Goal: Information Seeking & Learning: Get advice/opinions

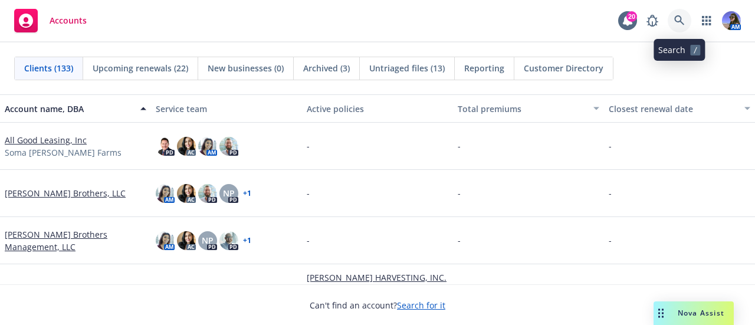
click at [687, 22] on link at bounding box center [680, 21] width 24 height 24
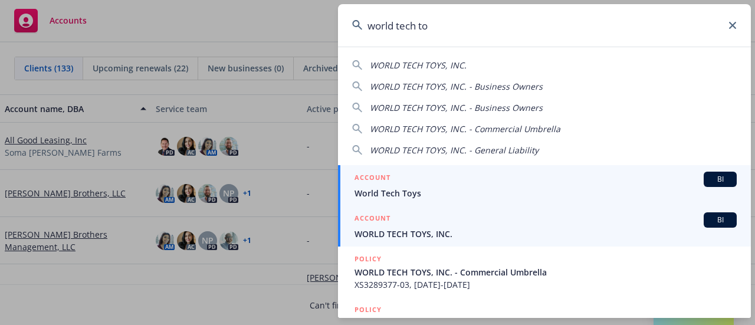
type input "world tech to"
click at [470, 223] on div "ACCOUNT BI" at bounding box center [546, 219] width 382 height 15
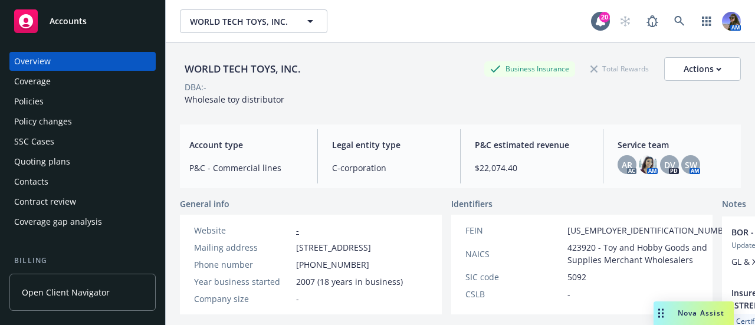
click at [53, 106] on div "Policies" at bounding box center [82, 101] width 137 height 19
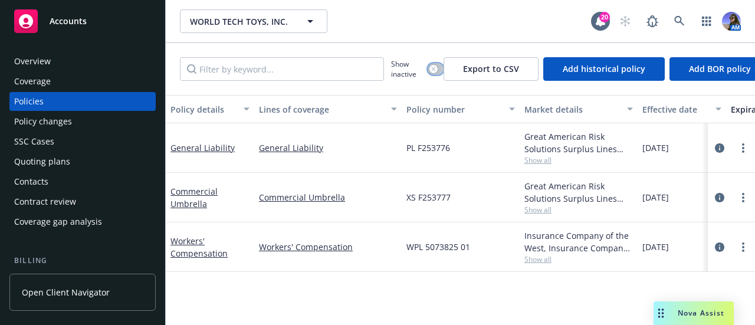
click at [438, 70] on button "button" at bounding box center [436, 69] width 16 height 12
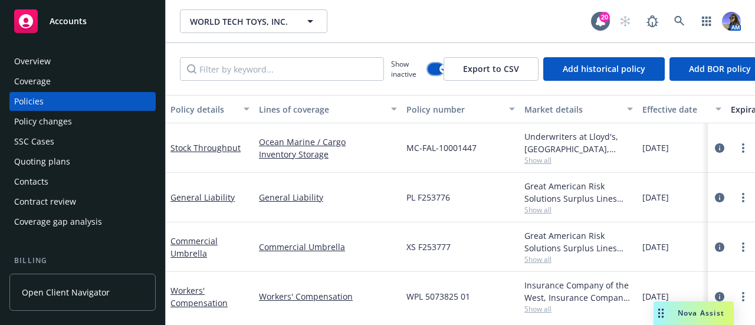
scroll to position [631, 0]
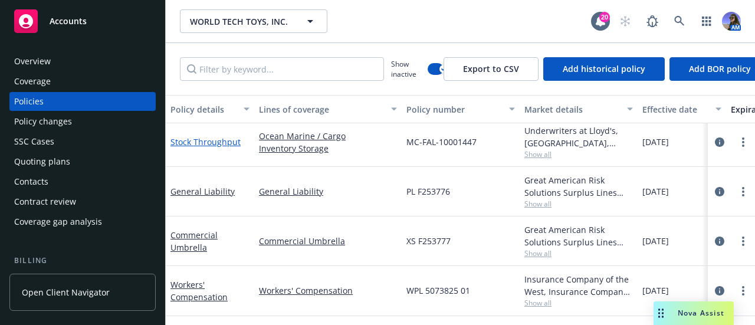
click at [206, 136] on link "Stock Throughput" at bounding box center [205, 141] width 70 height 11
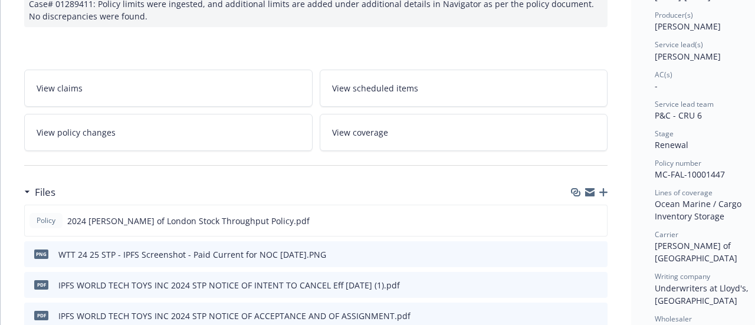
scroll to position [152, 0]
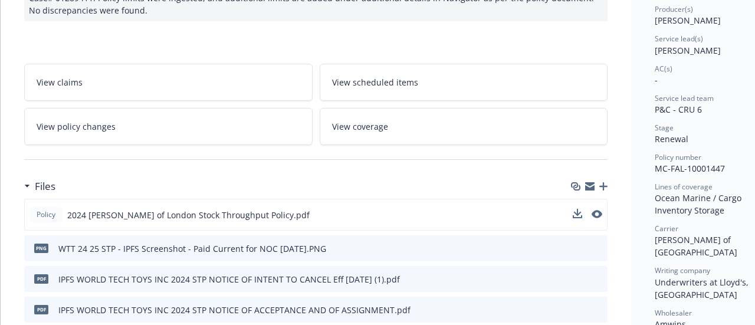
click at [504, 212] on div "Policy 2024 [PERSON_NAME] of London Stock Throughput Policy.pdf" at bounding box center [315, 215] width 583 height 32
click at [599, 214] on div "Policy 2024 [PERSON_NAME] of London Stock Throughput Policy.pdf" at bounding box center [315, 215] width 583 height 32
click at [599, 214] on icon "preview file" at bounding box center [595, 214] width 11 height 8
click at [572, 212] on div "Policy 2024 [PERSON_NAME] of London Stock Throughput Policy.pdf" at bounding box center [315, 215] width 583 height 32
click at [578, 215] on icon "download file" at bounding box center [576, 213] width 9 height 9
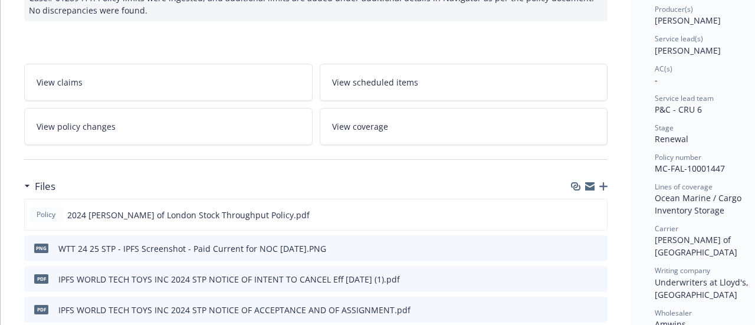
scroll to position [0, 1]
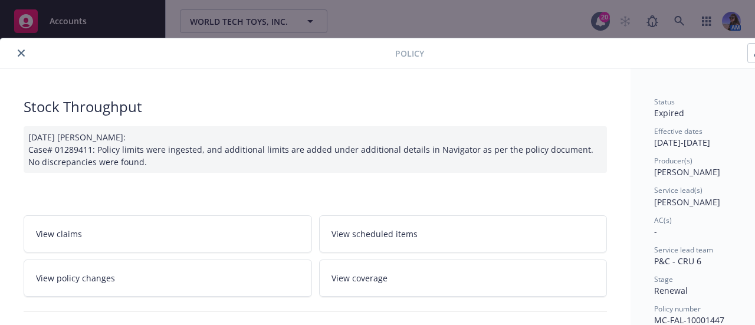
click at [20, 51] on icon "close" at bounding box center [21, 53] width 7 height 7
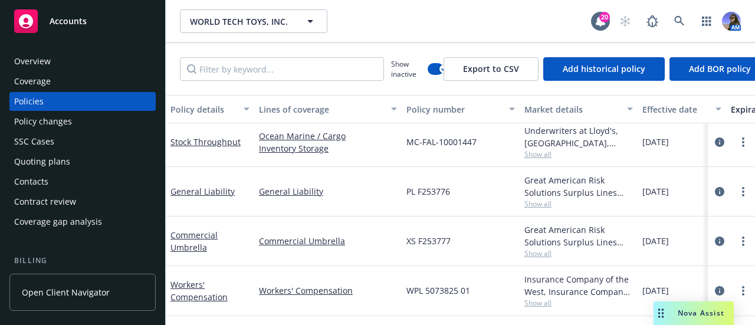
click at [678, 310] on span "Nova Assist" at bounding box center [701, 313] width 47 height 10
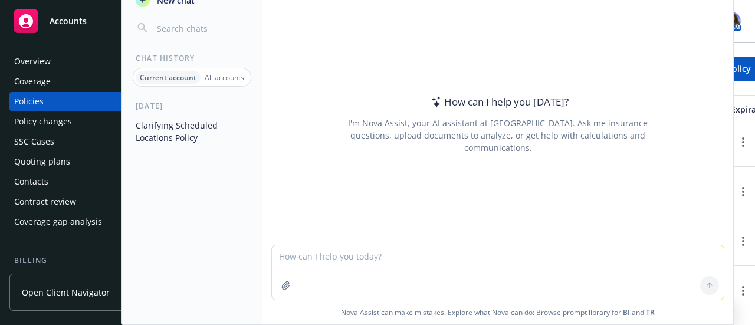
click at [317, 260] on textarea at bounding box center [498, 272] width 452 height 54
type textarea "can you provide a coverage summary of the attached ?"
click at [282, 284] on icon "button" at bounding box center [286, 285] width 8 height 8
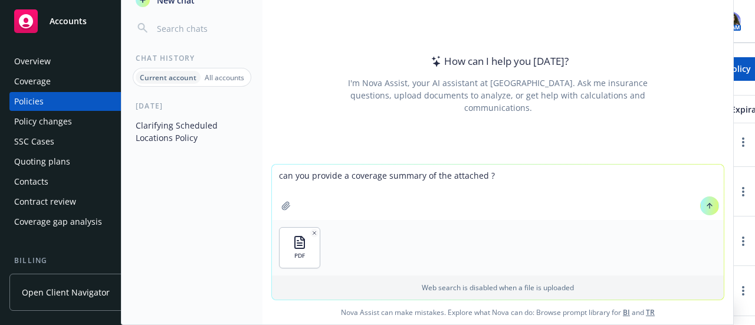
click at [705, 202] on icon at bounding box center [709, 206] width 8 height 8
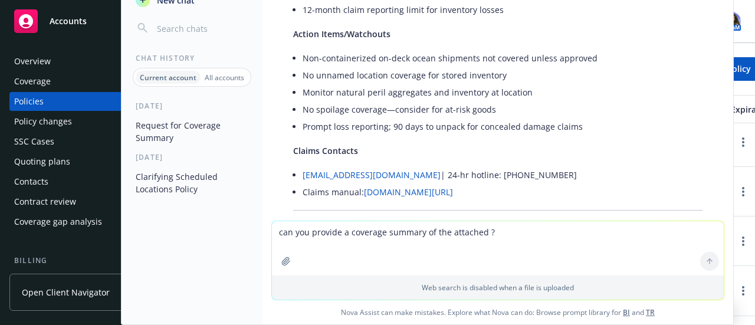
scroll to position [913, 0]
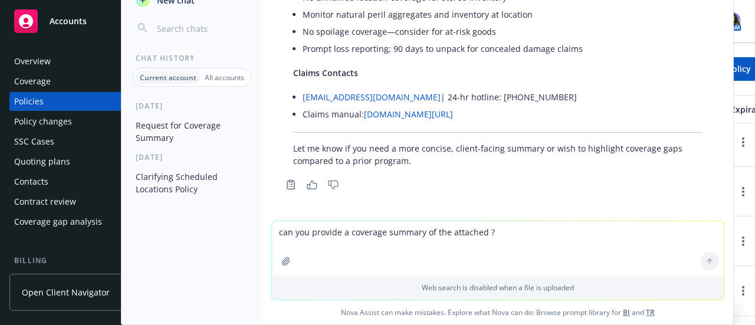
click at [294, 227] on textarea "can you provide a coverage summary of the attached ?" at bounding box center [498, 248] width 452 height 54
type textarea "can you compare the above coverage to the attached quote, provide a side-by-sid…"
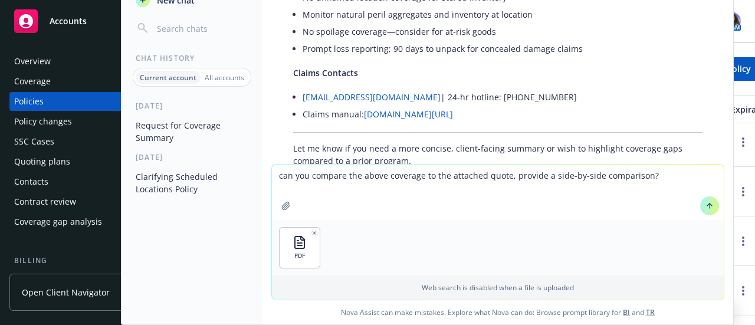
click at [700, 208] on button at bounding box center [709, 205] width 19 height 19
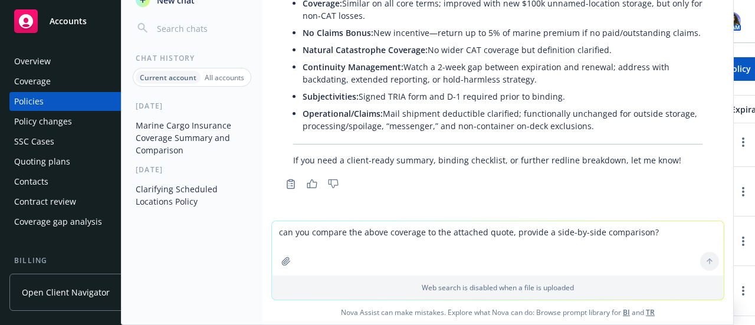
scroll to position [1963, 0]
click at [301, 229] on textarea "can you compare the above coverage to the attached quote, provide a side-by-sid…" at bounding box center [498, 248] width 452 height 54
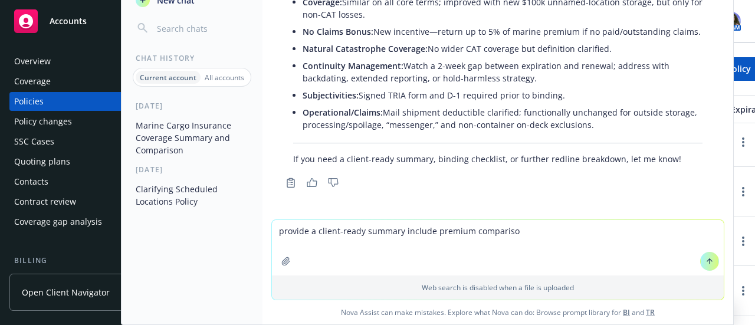
type textarea "provide a client-ready summary include premium comparison"
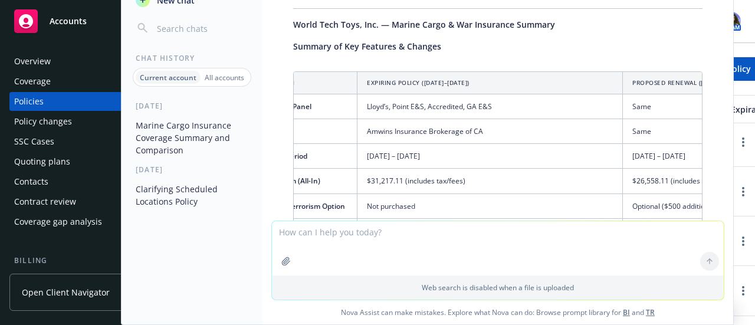
scroll to position [0, 0]
